Goal: Navigation & Orientation: Find specific page/section

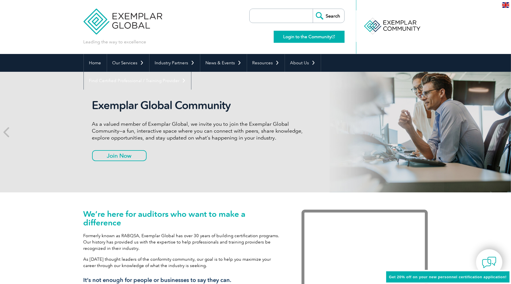
click at [303, 37] on link "Login to the Community" at bounding box center [309, 37] width 71 height 12
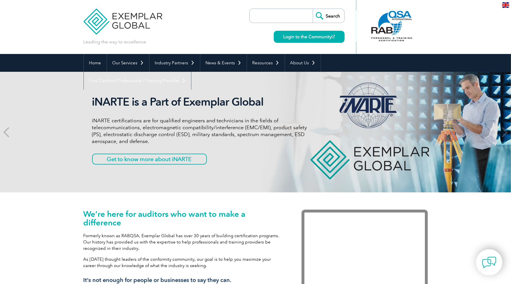
click at [383, 25] on div at bounding box center [392, 26] width 57 height 32
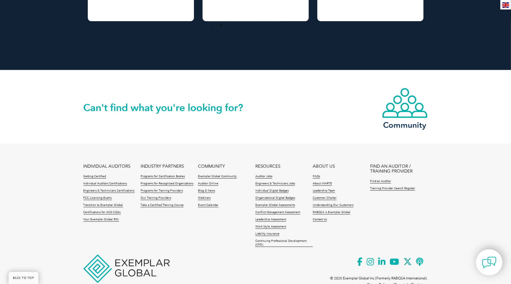
scroll to position [499, 0]
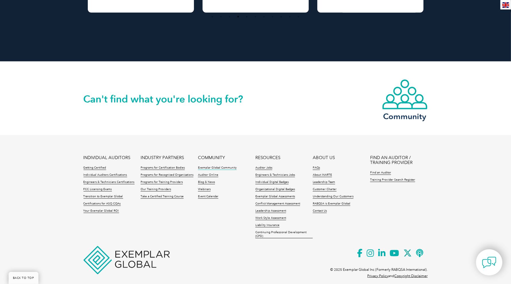
click at [222, 166] on link "Exemplar Global Community" at bounding box center [217, 168] width 39 height 4
